Goal: Transaction & Acquisition: Obtain resource

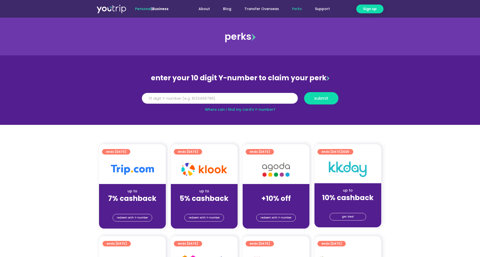
click at [245, 99] on input "Y Number" at bounding box center [220, 98] width 156 height 11
click at [198, 218] on span "redeem with Y-number" at bounding box center [204, 218] width 31 height 7
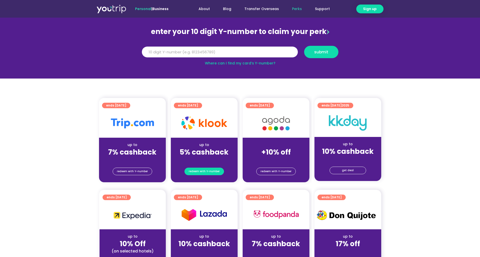
scroll to position [55, 0]
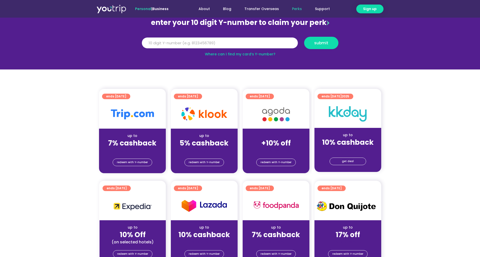
click at [205, 147] on strong "5% cashback" at bounding box center [204, 143] width 49 height 10
click at [202, 163] on span "redeem with Y-number" at bounding box center [204, 162] width 31 height 7
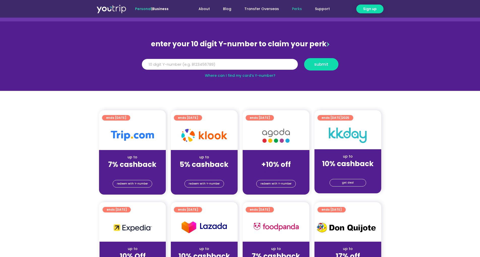
scroll to position [0, 0]
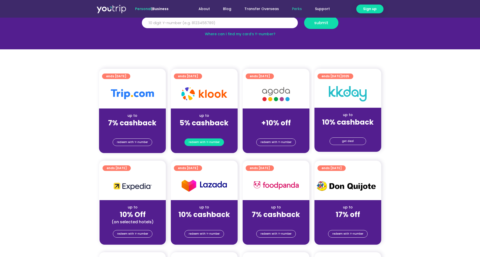
click at [205, 145] on span "redeem with Y-number" at bounding box center [204, 142] width 31 height 7
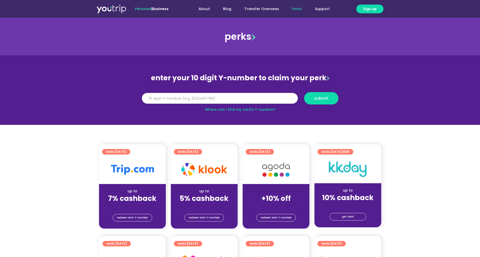
click at [186, 98] on input "Y Number" at bounding box center [220, 98] width 156 height 11
type input "8157961864"
click at [315, 102] on button "submit" at bounding box center [321, 98] width 34 height 12
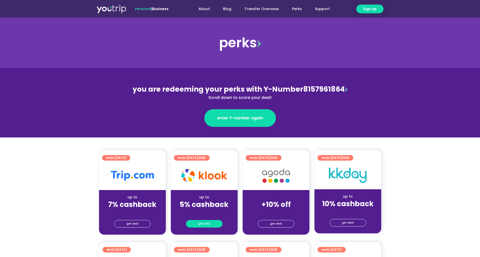
click at [208, 225] on span "get deal" at bounding box center [204, 224] width 12 height 7
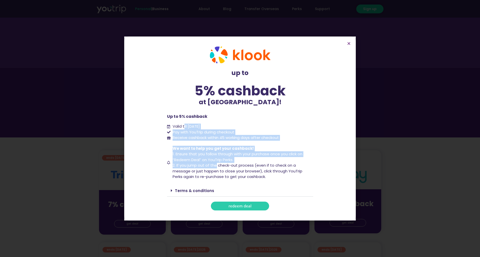
drag, startPoint x: 185, startPoint y: 126, endPoint x: 216, endPoint y: 165, distance: 49.8
click at [216, 165] on div "up to 5% cashback at [GEOGRAPHIC_DATA]! up to 5% cashback at [GEOGRAPHIC_DATA]!…" at bounding box center [240, 128] width 151 height 169
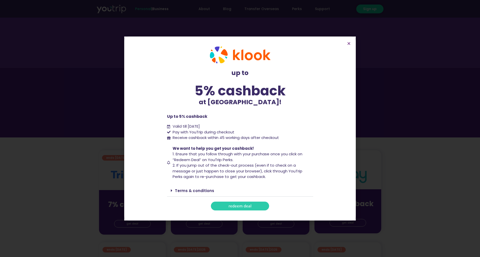
click at [205, 170] on span "2. If you jump out of the check-out process (even if to check on a message or j…" at bounding box center [238, 171] width 130 height 17
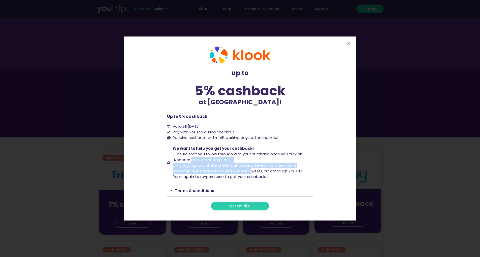
drag, startPoint x: 197, startPoint y: 158, endPoint x: 251, endPoint y: 172, distance: 56.2
click at [251, 172] on span "We want to help you get your cashback! 1. Ensure that you follow through with y…" at bounding box center [242, 163] width 142 height 34
click at [196, 159] on span "1. Ensure that you follow through with your purchase once you click on “Redeem …" at bounding box center [238, 157] width 130 height 11
drag, startPoint x: 199, startPoint y: 159, endPoint x: 242, endPoint y: 173, distance: 45.1
click at [242, 173] on span "We want to help you get your cashback! 1. Ensure that you follow through with y…" at bounding box center [242, 163] width 142 height 34
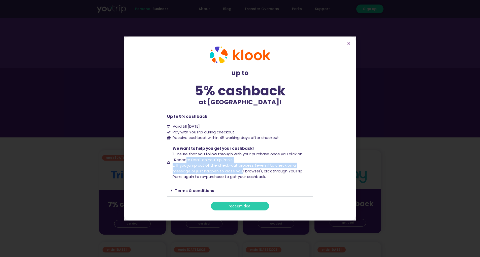
click at [208, 172] on span "2. If you jump out of the check-out process (even if to check on a message or j…" at bounding box center [238, 171] width 130 height 17
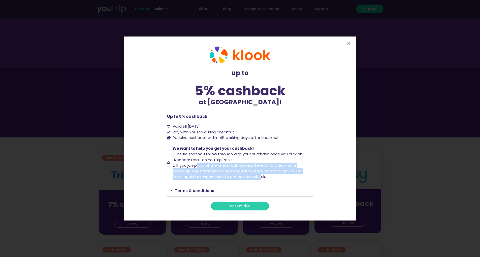
drag, startPoint x: 198, startPoint y: 166, endPoint x: 260, endPoint y: 180, distance: 64.3
click at [260, 180] on div "up to 5% cashback at [GEOGRAPHIC_DATA]! up to 5% cashback at [GEOGRAPHIC_DATA]!…" at bounding box center [240, 128] width 151 height 169
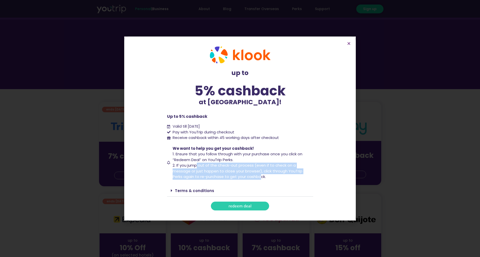
scroll to position [50, 0]
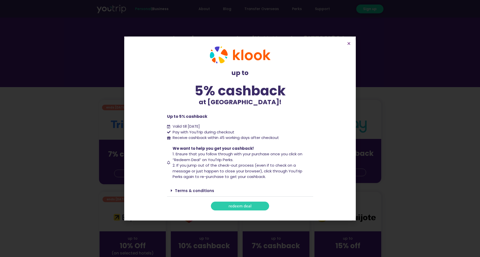
click at [174, 191] on span at bounding box center [173, 191] width 4 height 4
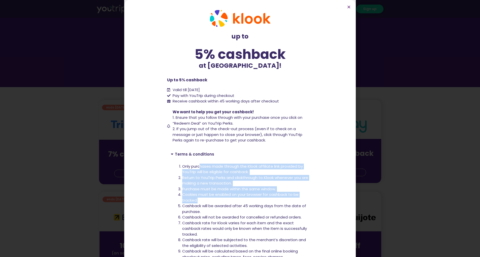
drag, startPoint x: 200, startPoint y: 164, endPoint x: 267, endPoint y: 203, distance: 77.5
click at [267, 203] on ol "Only purchases made through the Klook affiliate link provided by YouTrip will b…" at bounding box center [245, 223] width 127 height 119
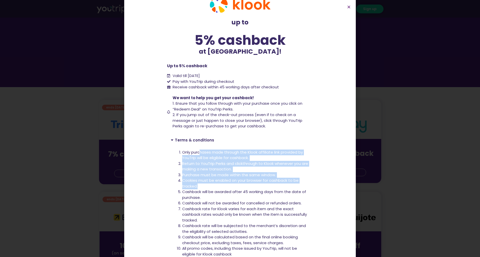
scroll to position [0, 0]
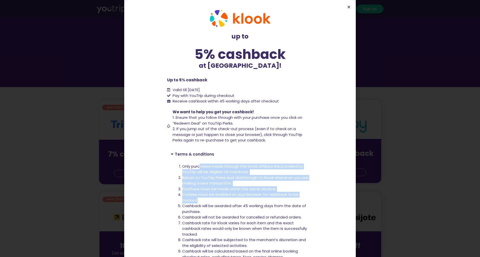
click at [348, 6] on icon "Close" at bounding box center [349, 7] width 4 height 4
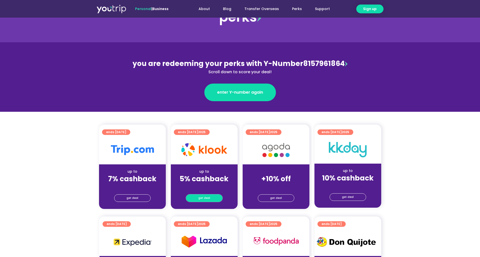
scroll to position [25, 0]
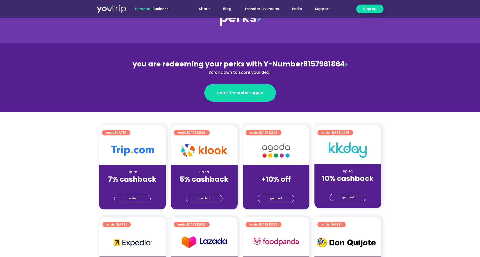
click at [209, 150] on img at bounding box center [205, 150] width 46 height 13
click at [206, 202] on span "get deal" at bounding box center [204, 198] width 12 height 7
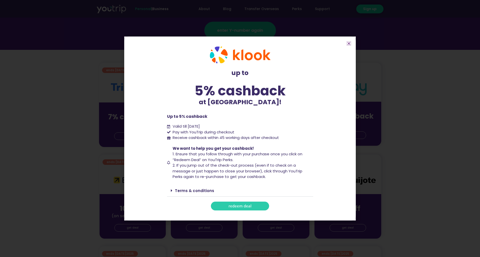
scroll to position [101, 0]
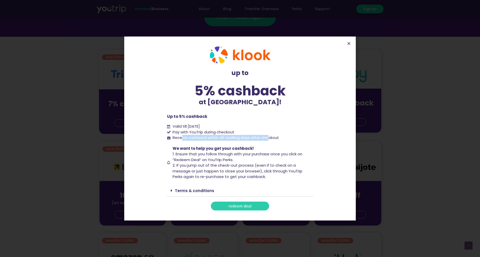
drag, startPoint x: 181, startPoint y: 138, endPoint x: 270, endPoint y: 143, distance: 88.4
click at [270, 141] on div "up to 5% cashback at [GEOGRAPHIC_DATA]! up to 5% cashback at [GEOGRAPHIC_DATA]!…" at bounding box center [240, 128] width 151 height 169
drag, startPoint x: 259, startPoint y: 162, endPoint x: 249, endPoint y: 174, distance: 16.0
click at [259, 162] on span "We want to help you get your cashback! 1. Ensure that you follow through with y…" at bounding box center [242, 163] width 142 height 34
click at [191, 192] on link "Terms & conditions" at bounding box center [194, 190] width 39 height 5
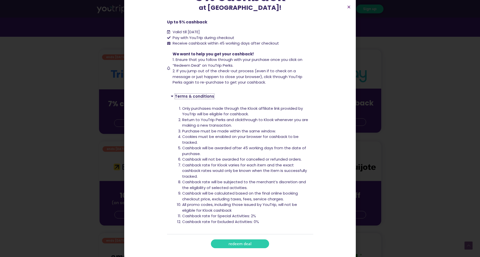
scroll to position [59, 0]
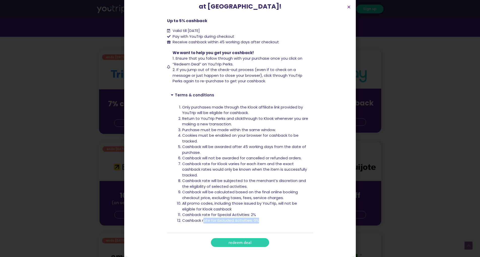
drag, startPoint x: 202, startPoint y: 220, endPoint x: 268, endPoint y: 223, distance: 66.1
click at [268, 223] on li "Cashback rate for Excluded Activities: 0%" at bounding box center [245, 221] width 127 height 6
click at [265, 223] on li "Cashback rate for Excluded Activities: 0%" at bounding box center [245, 221] width 127 height 6
click at [253, 218] on li "Cashback rate for Excluded Activities: 0%" at bounding box center [245, 221] width 127 height 6
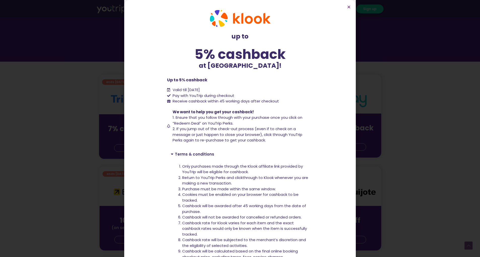
scroll to position [76, 0]
drag, startPoint x: 188, startPoint y: 123, endPoint x: 254, endPoint y: 122, distance: 66.1
click at [254, 122] on span "We want to help you get your cashback! 1. Ensure that you follow through with y…" at bounding box center [242, 126] width 142 height 34
click at [403, 130] on div "up to 5% cashback at [GEOGRAPHIC_DATA]! up to 5% cashback at [GEOGRAPHIC_DATA]!…" at bounding box center [240, 128] width 480 height 257
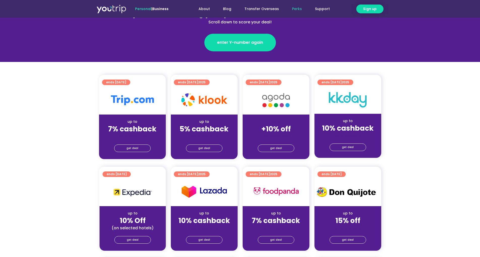
click at [294, 9] on link "Perks" at bounding box center [297, 8] width 23 height 9
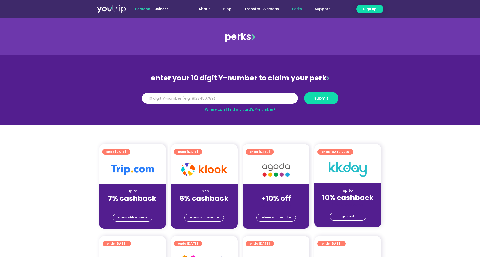
click at [201, 190] on div "up to" at bounding box center [204, 191] width 59 height 5
click at [207, 177] on div at bounding box center [204, 170] width 67 height 29
click at [207, 172] on img at bounding box center [205, 169] width 46 height 13
click at [202, 198] on strong "5% cashback" at bounding box center [204, 199] width 49 height 10
click at [198, 213] on div "redeem with Y-number" at bounding box center [204, 219] width 67 height 20
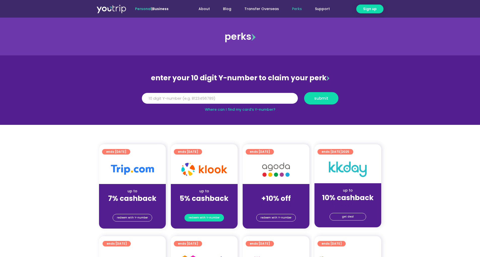
click at [199, 220] on span "redeem with Y-number" at bounding box center [204, 218] width 31 height 7
